Goal: Task Accomplishment & Management: Use online tool/utility

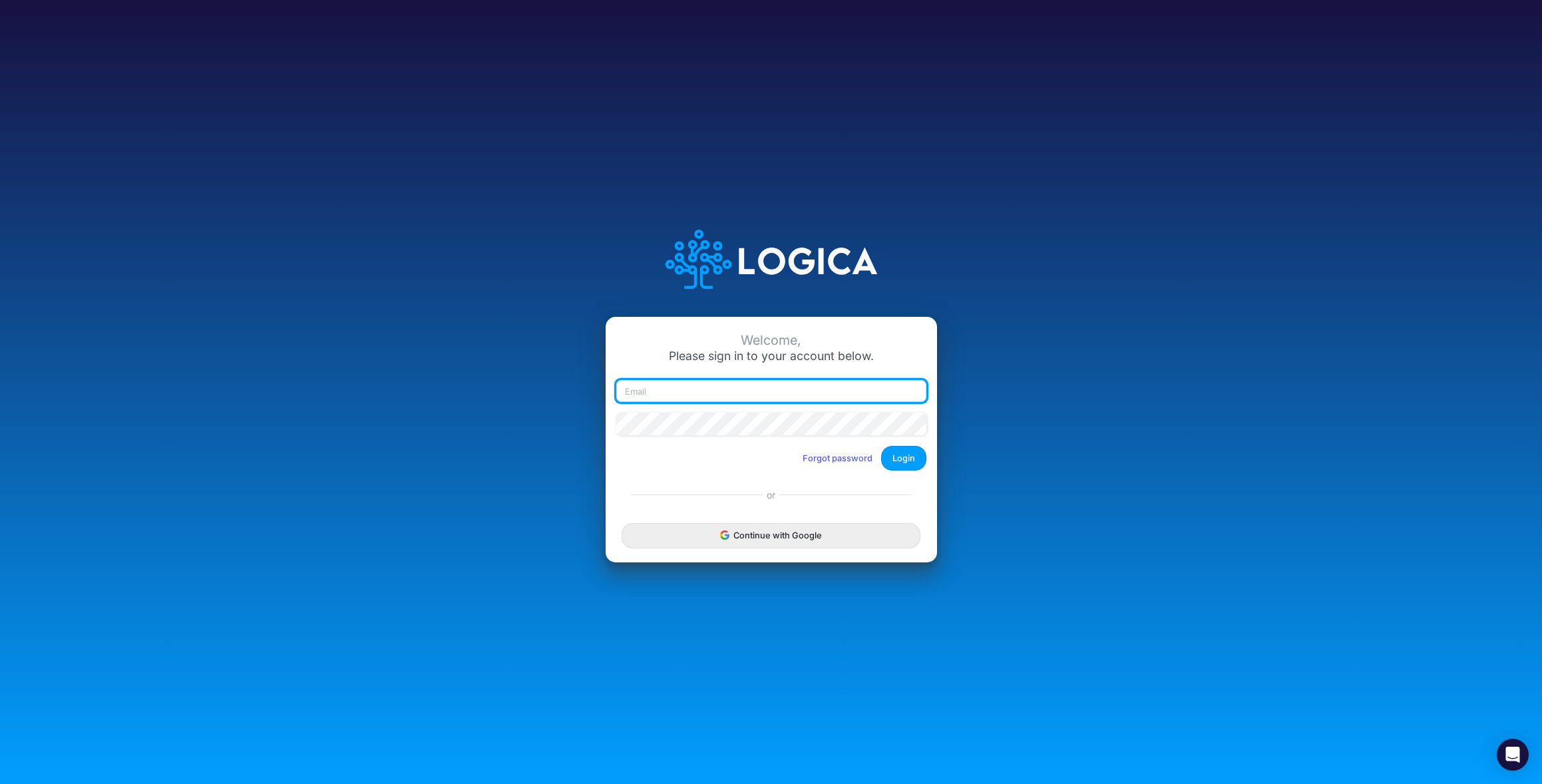
click at [703, 389] on input "email" at bounding box center [771, 391] width 310 height 23
type input "[EMAIL_ADDRESS][DOMAIN_NAME]"
click at [903, 464] on button "Login" at bounding box center [904, 458] width 45 height 25
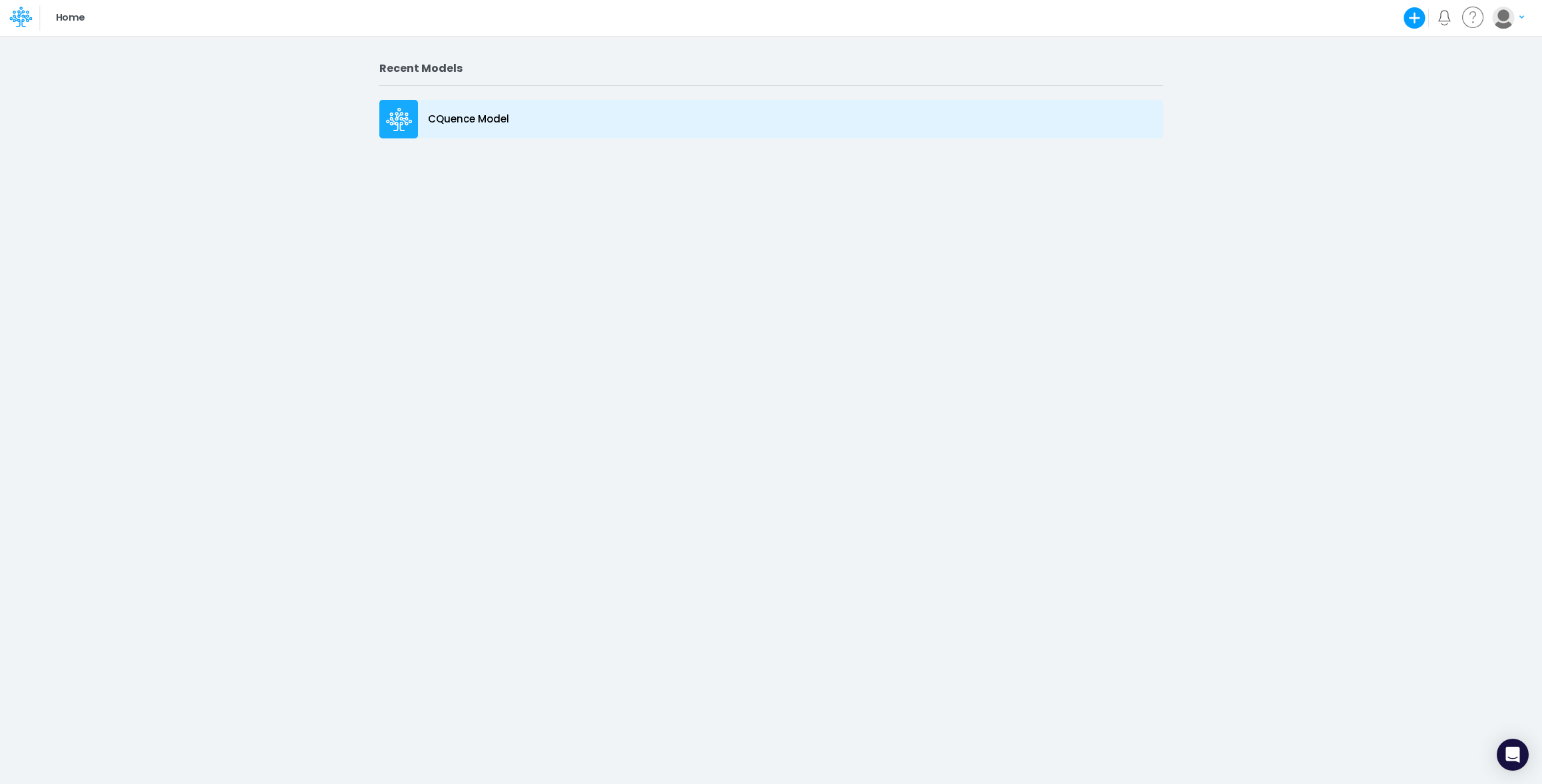
click at [463, 117] on p "CQuence Model" at bounding box center [469, 119] width 81 height 15
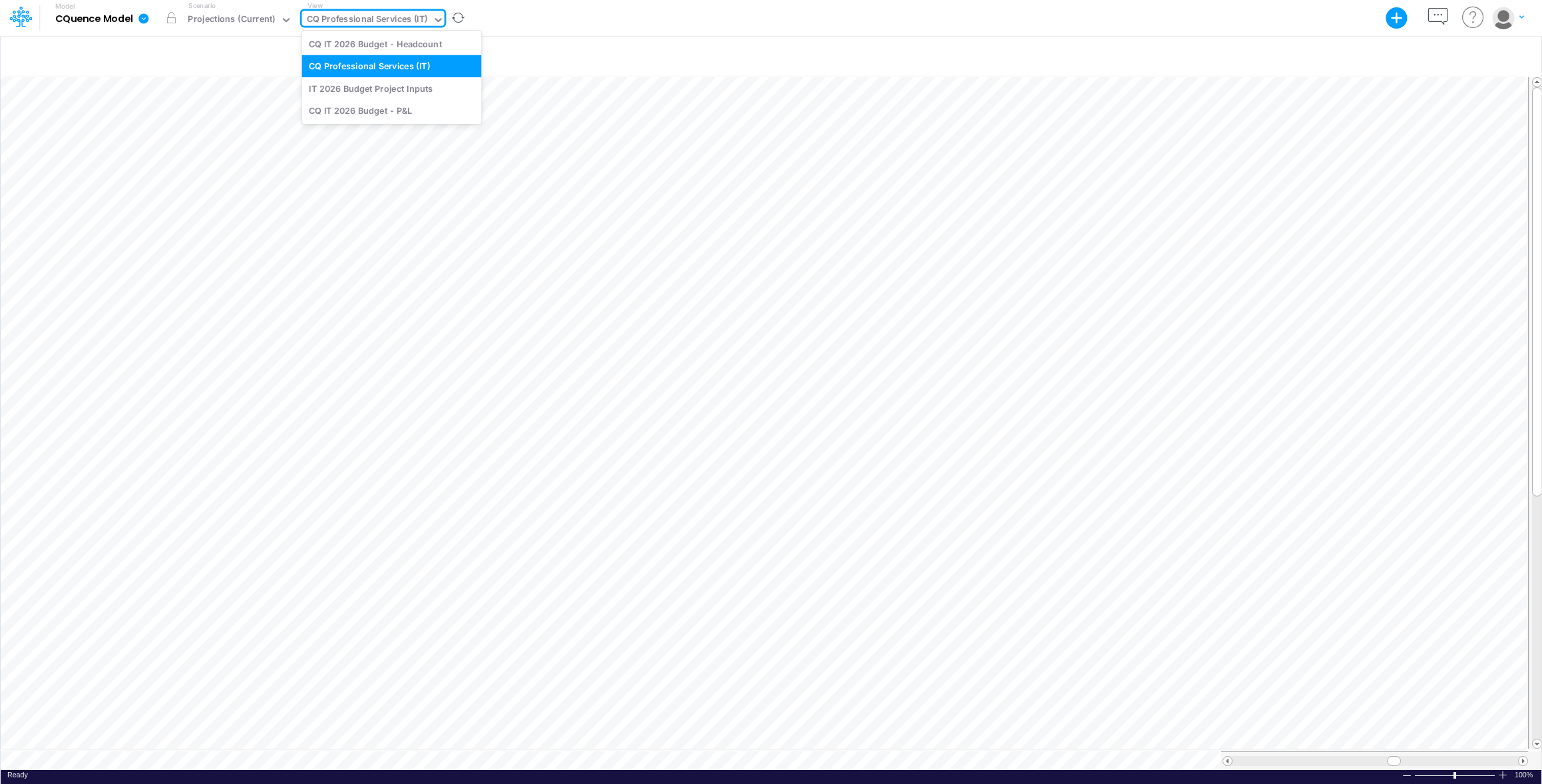
click at [380, 18] on div "CQ Professional Services (IT)" at bounding box center [367, 20] width 121 height 15
click at [395, 105] on div "CQ IT 2026 Budget - P&L" at bounding box center [391, 110] width 180 height 22
click at [390, 20] on div "CQ IT 2026 Budget - P&L" at bounding box center [358, 20] width 103 height 15
click at [389, 89] on div "IT 2026 Budget Project Inputs" at bounding box center [391, 88] width 180 height 22
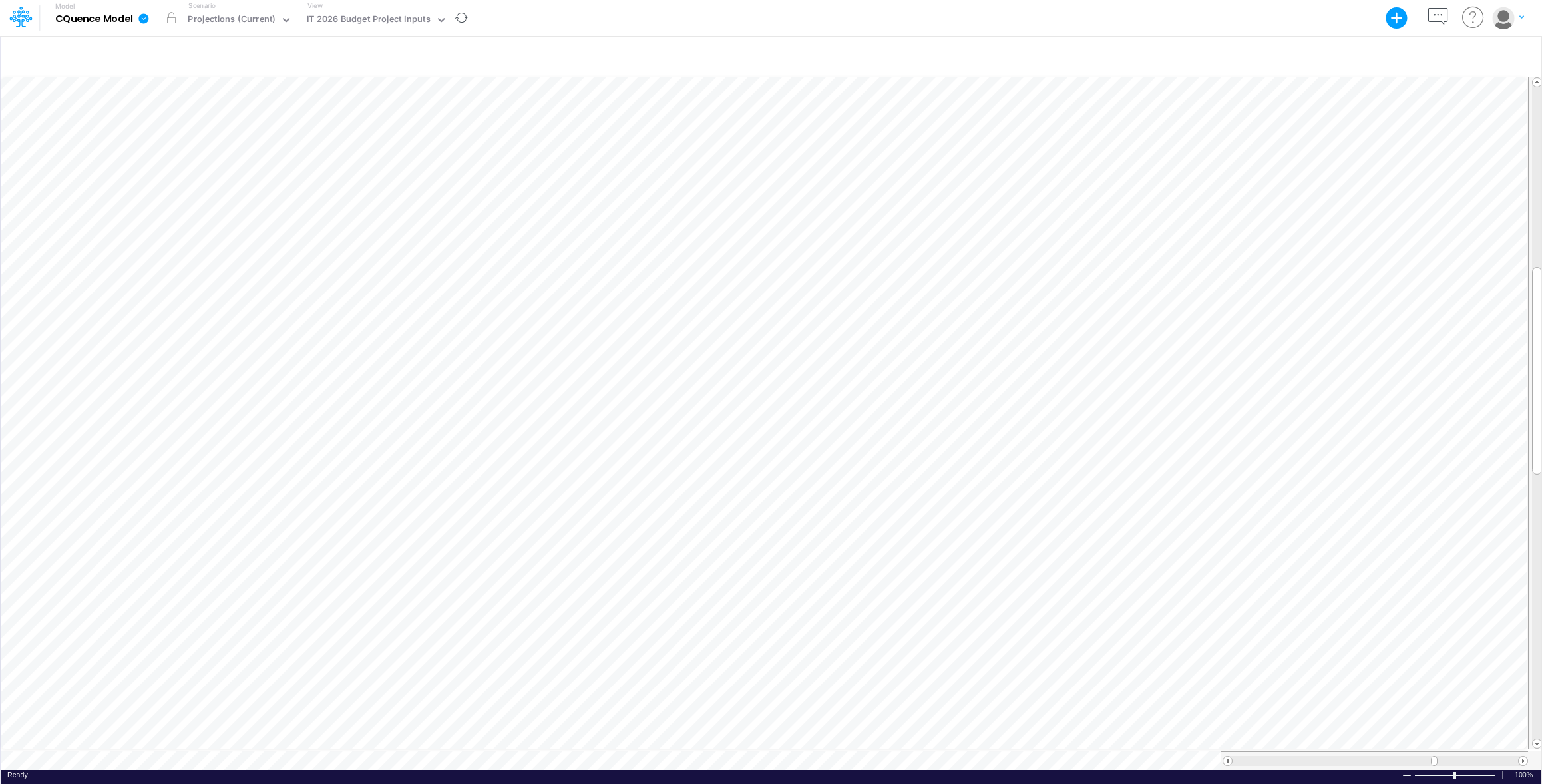
scroll to position [6, 1]
